Goal: Transaction & Acquisition: Book appointment/travel/reservation

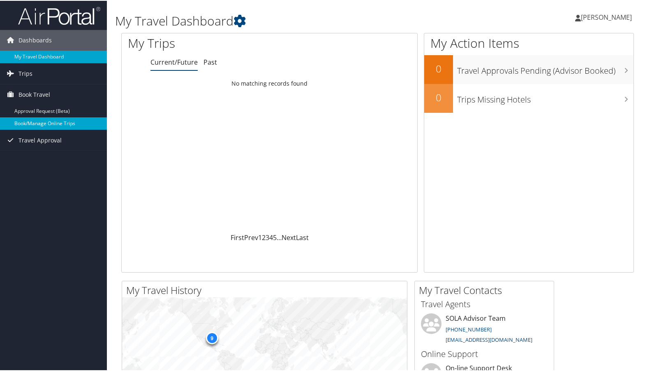
click at [61, 121] on link "Book/Manage Online Trips" at bounding box center [53, 122] width 107 height 12
click at [58, 124] on link "Book/Manage Online Trips" at bounding box center [53, 122] width 107 height 12
